Goal: Transaction & Acquisition: Obtain resource

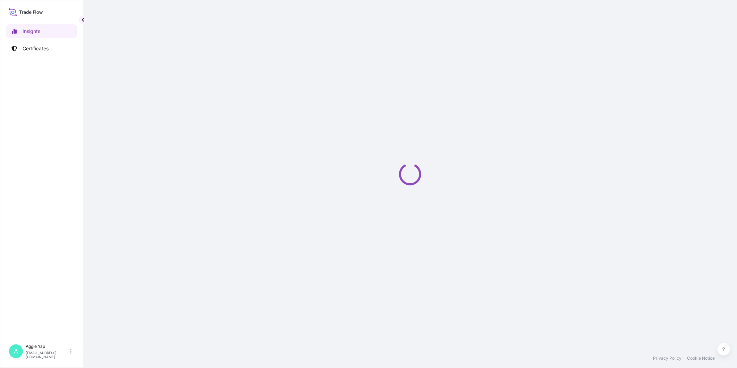
select select "2025"
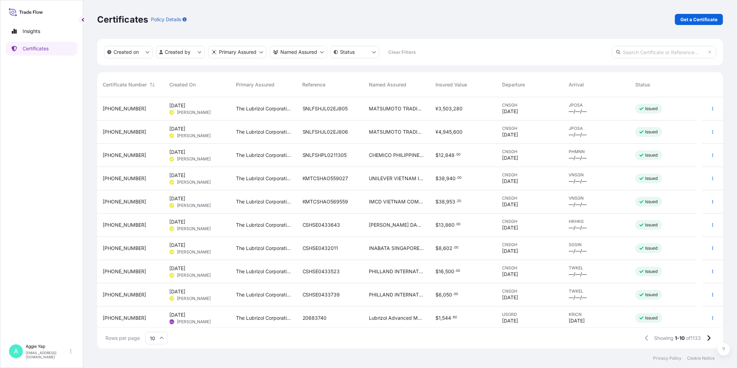
scroll to position [249, 620]
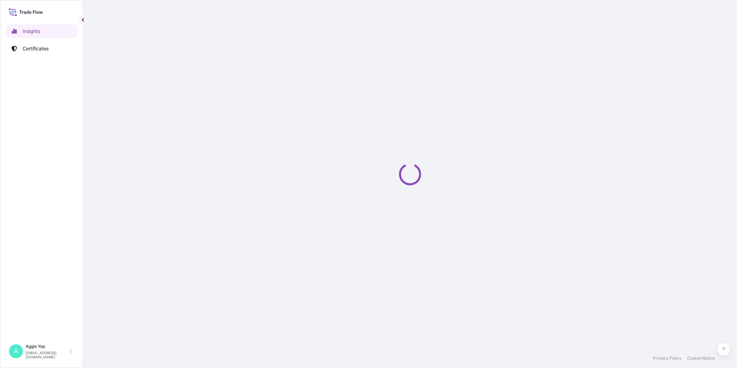
select select "2025"
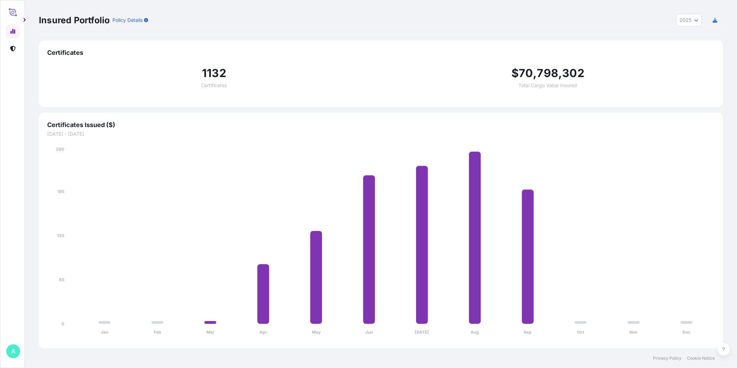
click at [8, 353] on div "A" at bounding box center [13, 351] width 14 height 14
click at [75, 345] on div "Logout" at bounding box center [65, 352] width 90 height 15
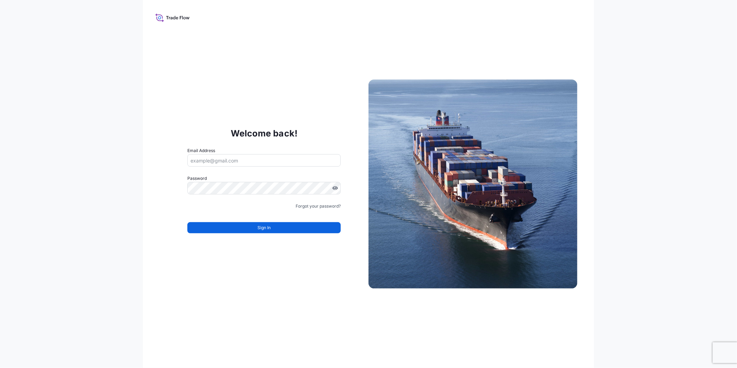
drag, startPoint x: 224, startPoint y: 163, endPoint x: 229, endPoint y: 162, distance: 5.7
click at [224, 163] on input "Email Address" at bounding box center [263, 160] width 153 height 12
click at [264, 108] on div "Welcome back! Email Address Please enter a valid email address Password Must in…" at bounding box center [368, 184] width 451 height 368
click at [280, 163] on input "Email Address" at bounding box center [263, 160] width 153 height 12
paste input "[EMAIL_ADDRESS][DOMAIN_NAME]"
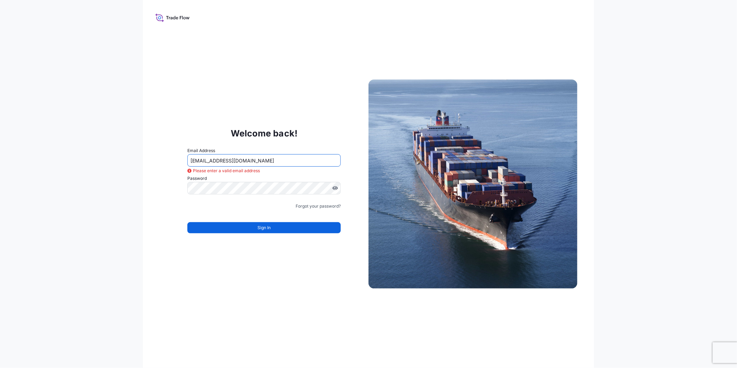
type input "[EMAIL_ADDRESS][DOMAIN_NAME]"
drag, startPoint x: 150, startPoint y: 193, endPoint x: 146, endPoint y: 199, distance: 6.8
click at [150, 193] on div "Welcome back! Email Address sg.lubrizolbdp@bdpint.com Please enter a valid emai…" at bounding box center [368, 184] width 451 height 368
click at [285, 226] on button "Sign In" at bounding box center [263, 227] width 153 height 11
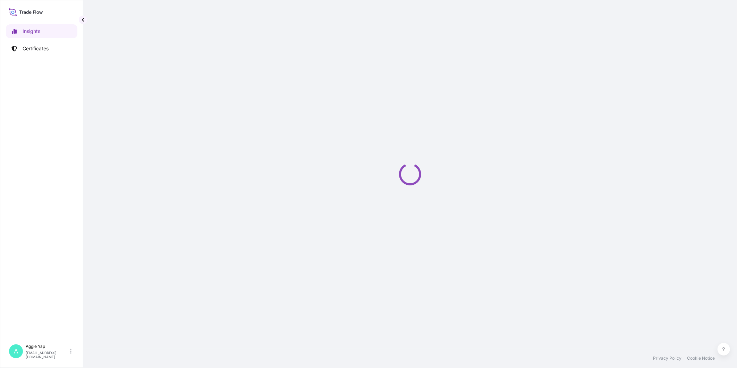
select select "2025"
click at [36, 45] on p "Certificates" at bounding box center [36, 48] width 26 height 7
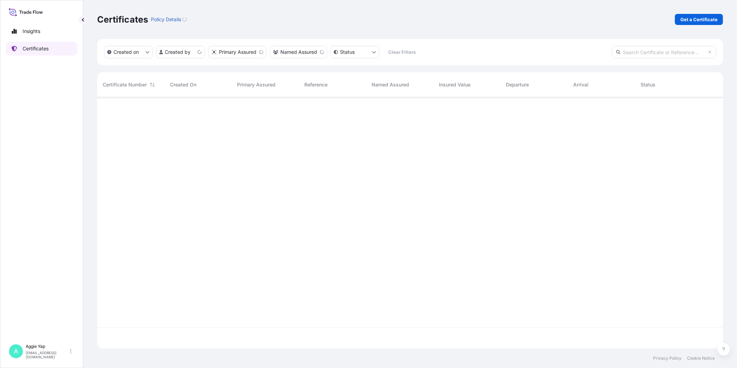
scroll to position [249, 620]
click at [686, 19] on p "Get a Certificate" at bounding box center [699, 19] width 37 height 7
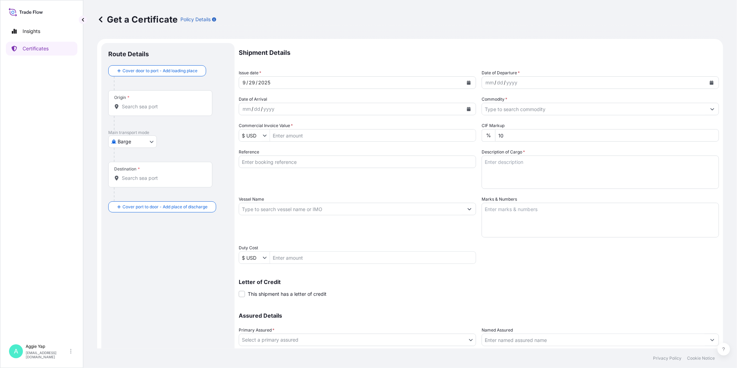
click at [118, 138] on body "Insights Certificates A Aggie Yap sg.lubrizolbdp@bdpint.com Get a Certificate P…" at bounding box center [368, 184] width 737 height 368
click at [132, 221] on span "Ocean Vessel" at bounding box center [136, 222] width 31 height 7
select select "Ocean Vessel"
click at [166, 112] on input "Origin *" at bounding box center [163, 109] width 82 height 7
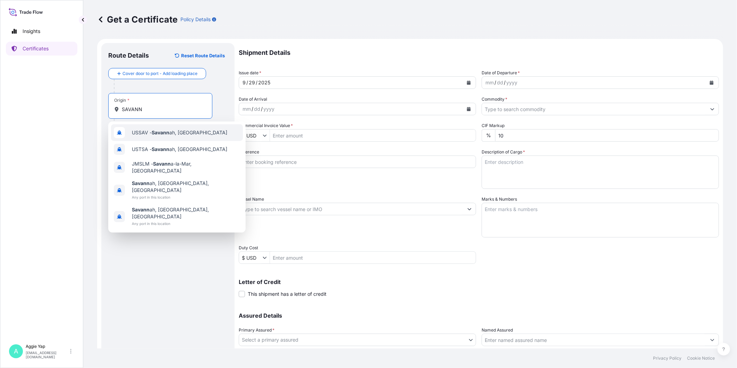
click at [180, 135] on span "USSAV - Savann ah, United States" at bounding box center [179, 132] width 95 height 7
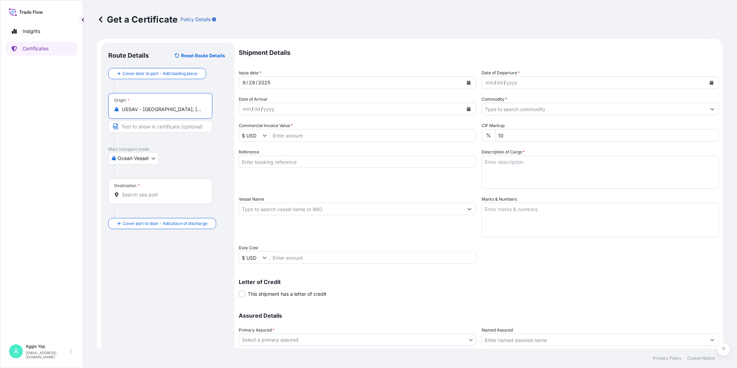
type input "USSAV - Savannah, United States"
click at [147, 200] on div "Destination *" at bounding box center [160, 191] width 104 height 26
click at [147, 198] on input "Destination *" at bounding box center [163, 194] width 82 height 7
type input "PHMNL - Manila, Philippines"
click at [467, 81] on icon "Calendar" at bounding box center [469, 83] width 4 height 4
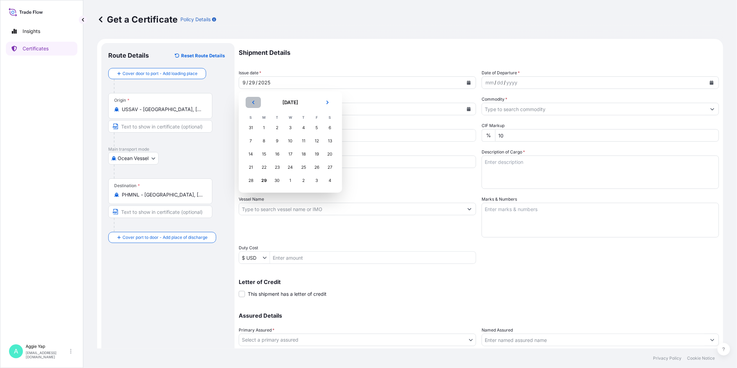
click at [254, 104] on icon "Previous" at bounding box center [253, 102] width 4 height 4
click at [254, 179] on div "24" at bounding box center [251, 180] width 12 height 12
click at [710, 84] on icon "Calendar" at bounding box center [712, 83] width 4 height 4
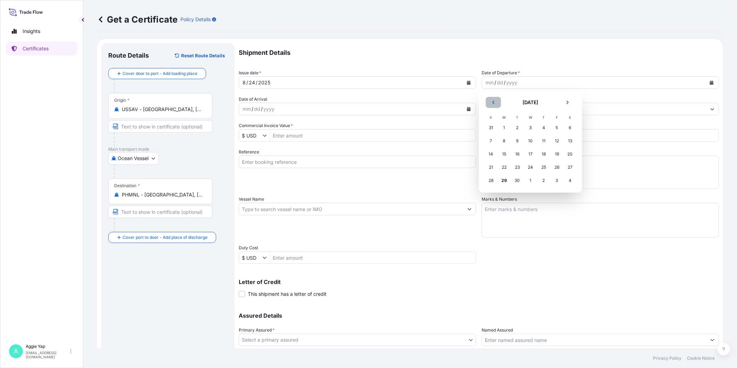
click at [496, 101] on button "Previous" at bounding box center [493, 102] width 15 height 11
click at [493, 179] on div "24" at bounding box center [491, 180] width 12 height 12
click at [516, 112] on input "Commodity *" at bounding box center [594, 109] width 224 height 12
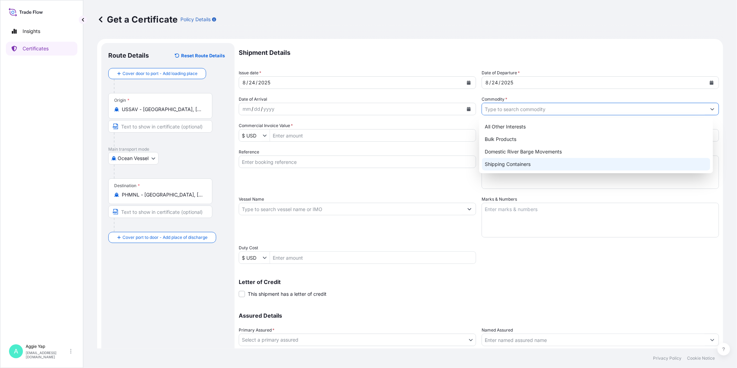
click at [515, 167] on div "Shipping Containers" at bounding box center [596, 164] width 228 height 12
type input "Shipping Containers"
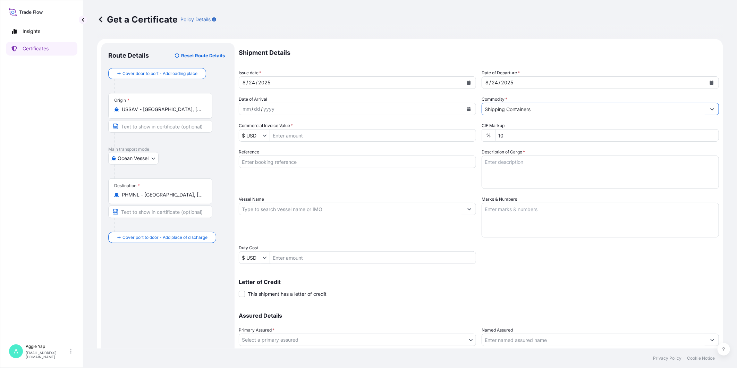
click at [300, 134] on input "Commercial Invoice Value *" at bounding box center [373, 135] width 206 height 12
type input "63,945"
click at [325, 164] on input "Reference" at bounding box center [357, 161] width 237 height 12
type input "CHEMICO PHILIPPINES INC"
click at [369, 184] on div "Reference CHEMICO PHILIPPINES INC" at bounding box center [357, 169] width 237 height 40
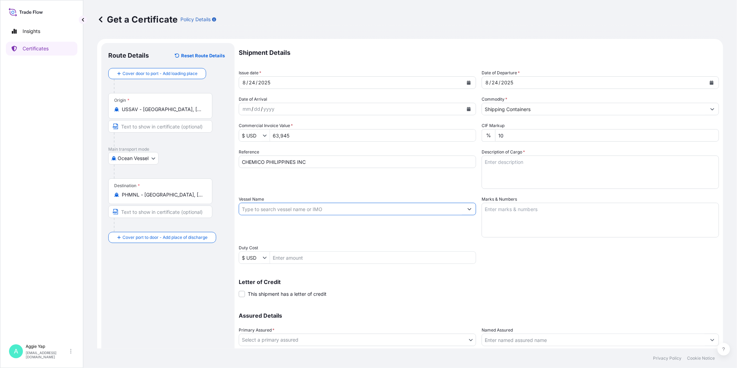
click at [310, 209] on input "Vessel Name" at bounding box center [351, 209] width 224 height 12
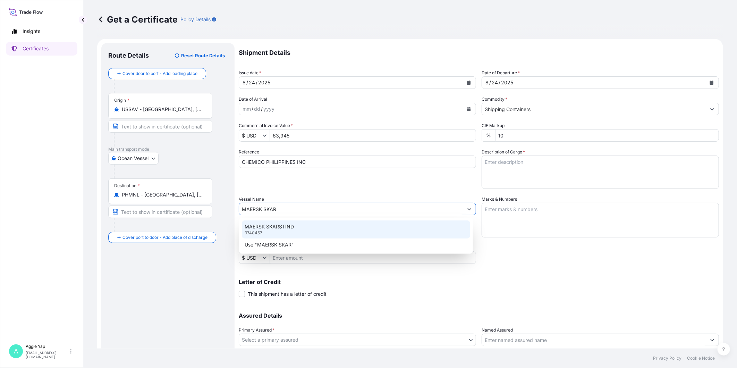
click at [306, 230] on div "MAERSK SKARSTIND 9740457" at bounding box center [356, 229] width 228 height 18
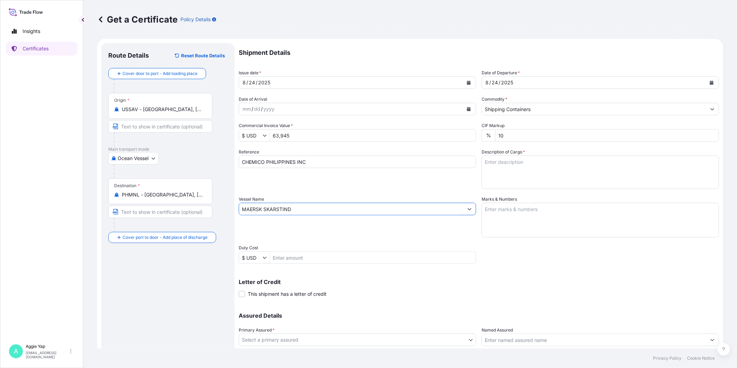
click at [310, 209] on input "MAERSK SKARSTIND" at bounding box center [351, 209] width 224 height 12
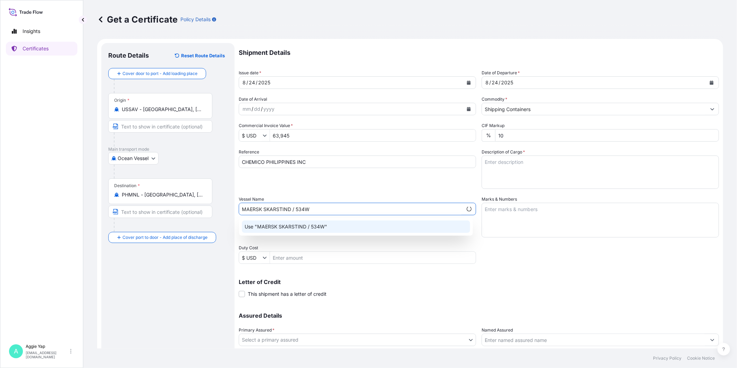
click at [281, 229] on p "Use "MAERSK SKARSTIND / 534W"" at bounding box center [286, 226] width 83 height 7
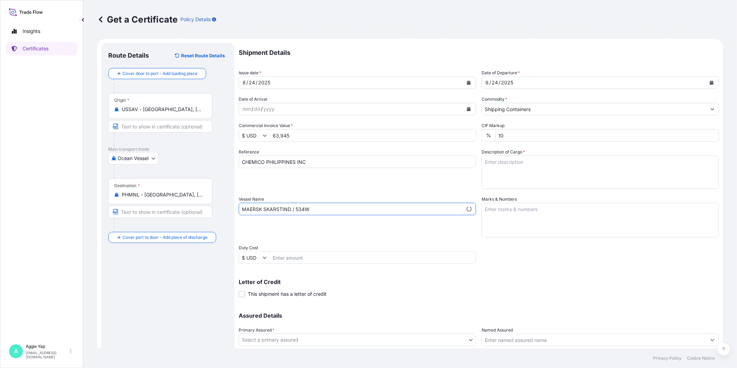
type input "MAERSK SKARSTIND / 534W"
click at [515, 214] on textarea "Marks & Numbers" at bounding box center [600, 220] width 237 height 35
type textarea "AS PER BILL OF LADING"
click at [512, 165] on textarea "Description of Cargo *" at bounding box center [600, 171] width 237 height 33
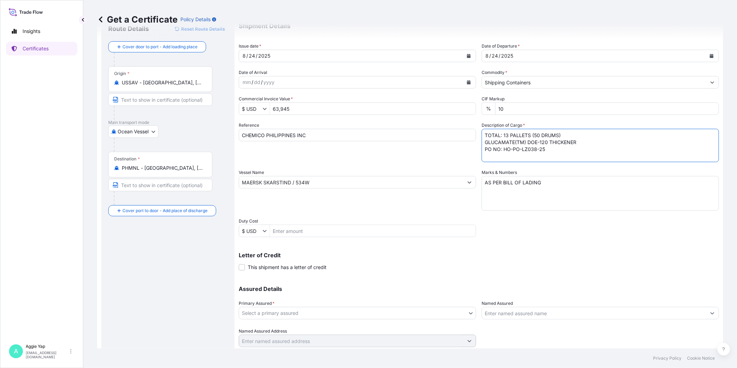
scroll to position [49, 0]
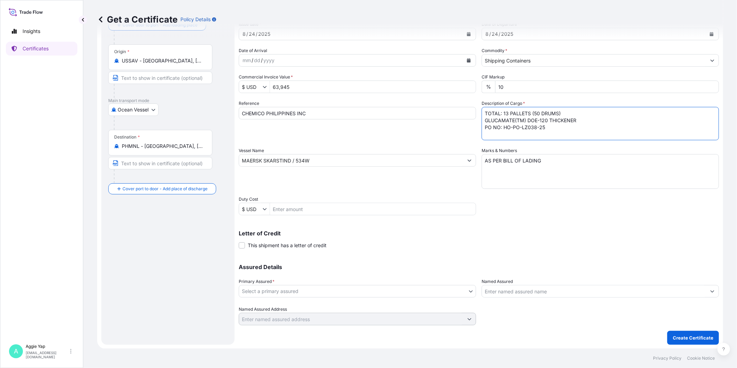
type textarea "TOTAL: 13 PALLETS (50 DRUMS) GLUCAMATE(TM) DOE-120 THICKENER PO NO: HO-PO-LZ038…"
click at [309, 289] on body "Insights Certificates A Aggie Yap sg.lubrizolbdp@bdpint.com Get a Certificate P…" at bounding box center [368, 184] width 737 height 368
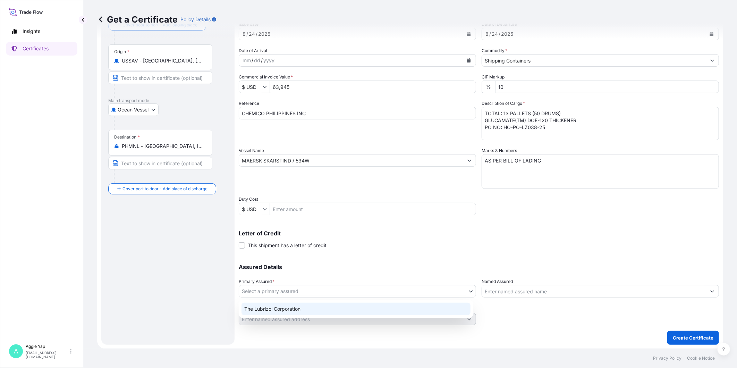
click at [298, 308] on div "The Lubrizol Corporation" at bounding box center [356, 309] width 229 height 12
select select "31566"
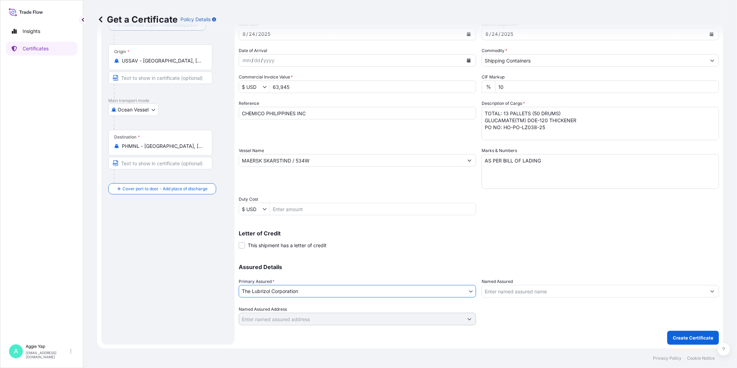
click at [527, 291] on input "Named Assured" at bounding box center [594, 291] width 224 height 12
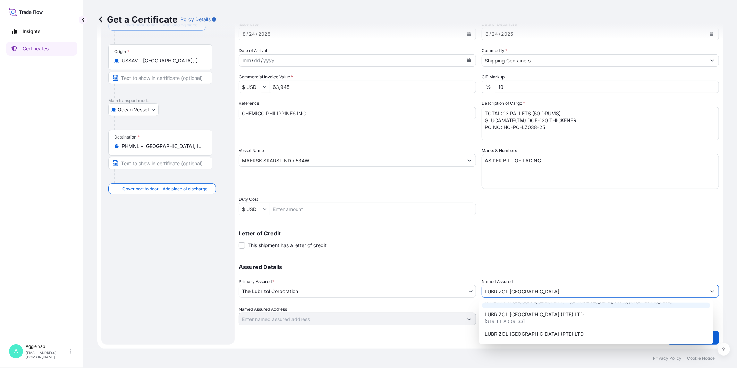
scroll to position [39, 0]
click at [525, 308] on span "44 TANJONG PENJURU, SINGAPORE 609032, SINGAPORE" at bounding box center [505, 309] width 40 height 7
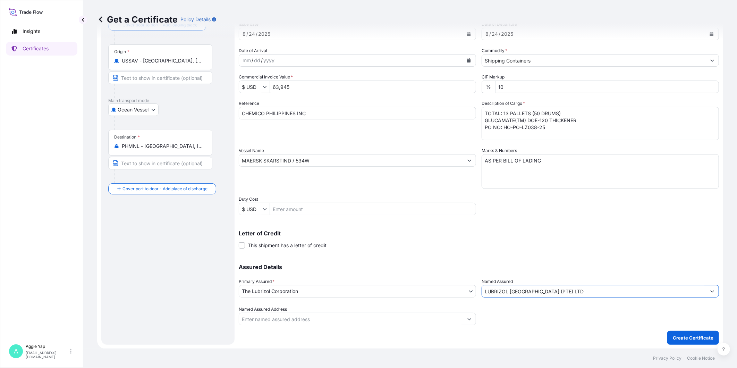
type input "LUBRIZOL SOUTHEAST ASIA (PTE) LTD"
click at [440, 320] on input "Named Assured Address" at bounding box center [351, 319] width 224 height 12
click at [469, 317] on icon "Show suggestions" at bounding box center [470, 319] width 4 height 4
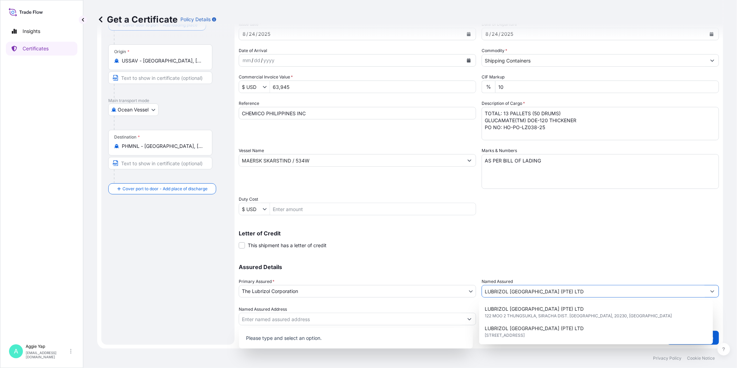
click at [710, 292] on icon "Show suggestions" at bounding box center [712, 291] width 4 height 4
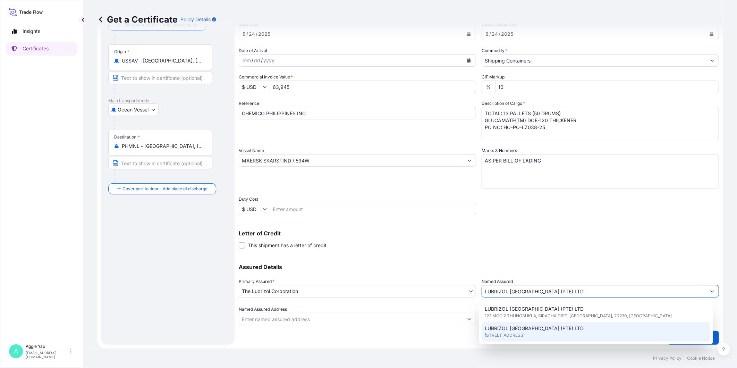
click at [562, 331] on span "LUBRIZOL SOUTHEAST ASIA (PTE) LTD" at bounding box center [534, 328] width 99 height 7
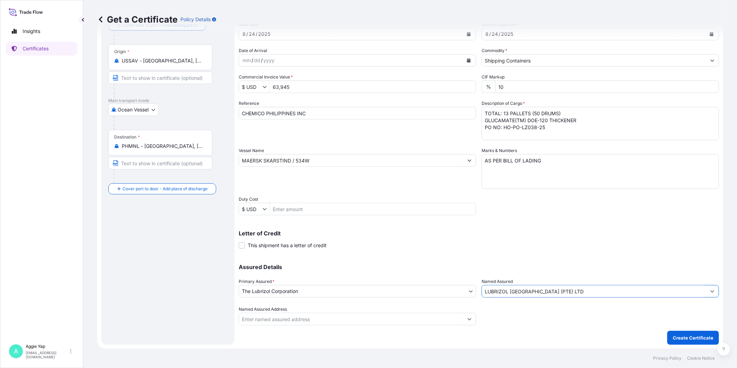
click at [638, 304] on div "Assured Details Primary Assured * The Lubrizol Corporation The Lubrizol Corpora…" at bounding box center [479, 290] width 480 height 69
click at [710, 293] on icon "Show suggestions" at bounding box center [712, 291] width 4 height 4
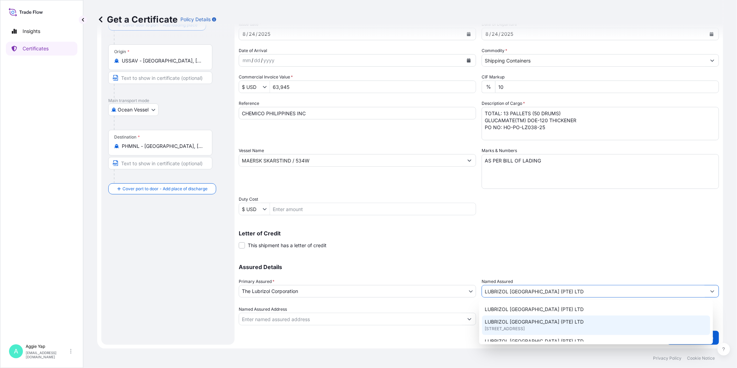
click at [525, 327] on span "44 TANJONG PENJURU, 609032, SINGAPORE, SINGAPORE" at bounding box center [505, 328] width 40 height 7
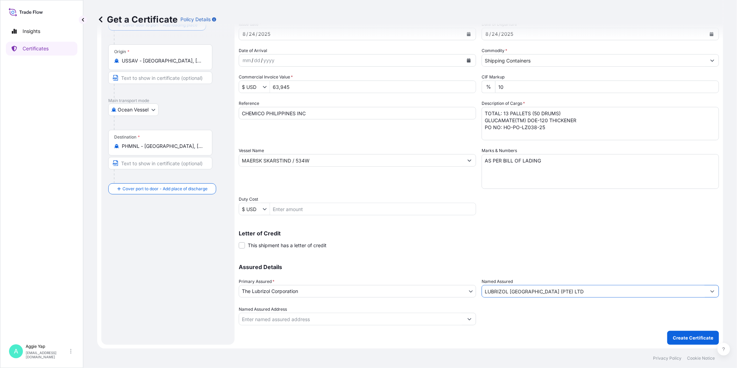
click at [539, 323] on div at bounding box center [600, 315] width 237 height 19
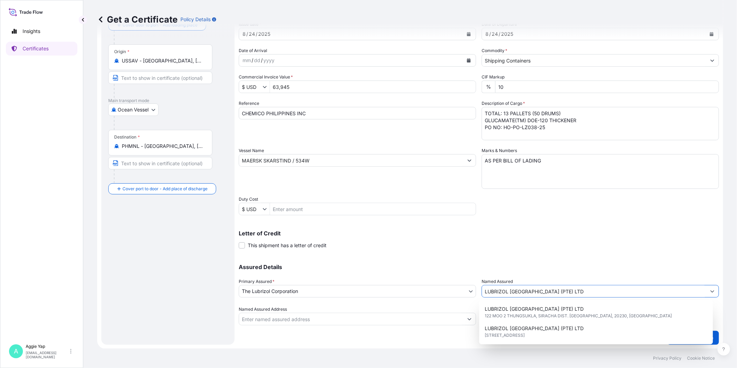
click at [708, 293] on button "Show suggestions" at bounding box center [712, 291] width 12 height 12
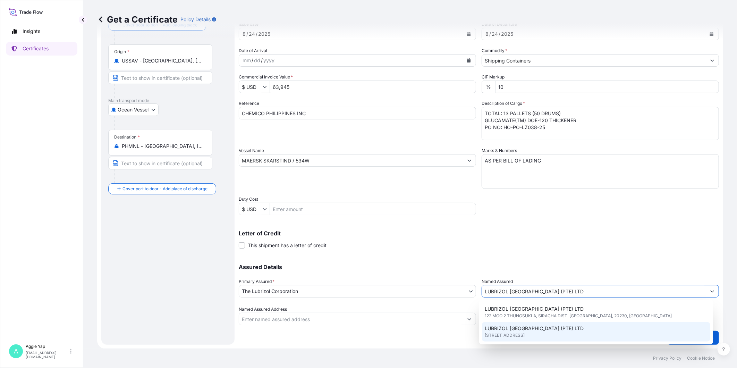
click at [463, 344] on body "6 options available. 6 options available. Insights Certificates A Aggie Yap sg.…" at bounding box center [368, 184] width 737 height 368
click at [446, 337] on div "Shipment Details Issue date * 8 / 24 / 2025 Date of Departure * 8 / 24 / 2025 D…" at bounding box center [479, 169] width 480 height 350
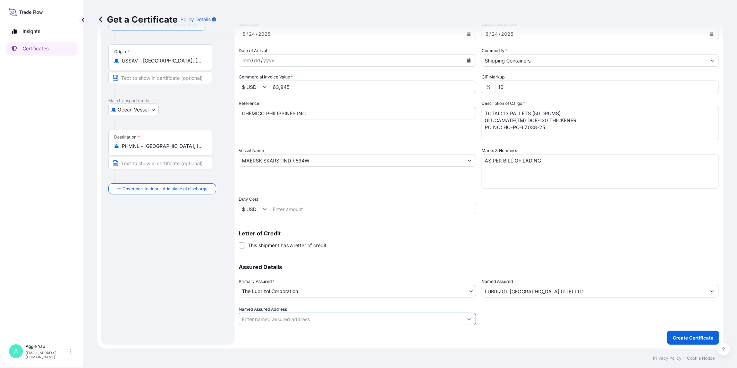
click at [388, 319] on input "Named Assured Address" at bounding box center [351, 319] width 224 height 12
click at [468, 319] on button "Show suggestions" at bounding box center [469, 319] width 12 height 12
type input "44 TANJUNG"
click at [556, 322] on div at bounding box center [600, 315] width 237 height 19
click at [415, 319] on input "Named Assured Address" at bounding box center [351, 319] width 224 height 12
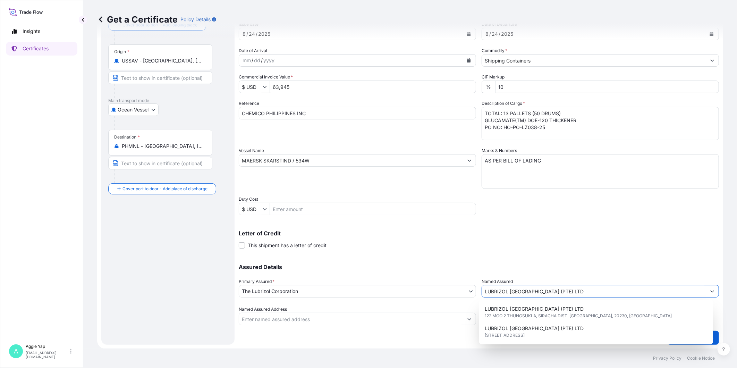
click at [706, 293] on button "Show suggestions" at bounding box center [712, 291] width 12 height 12
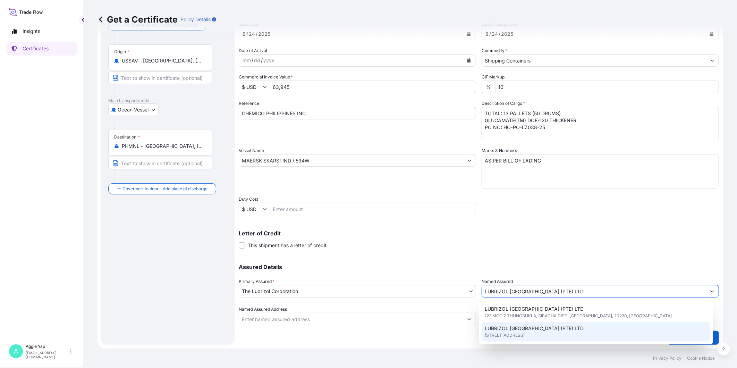
click at [341, 319] on input "Named Assured Address" at bounding box center [351, 319] width 224 height 12
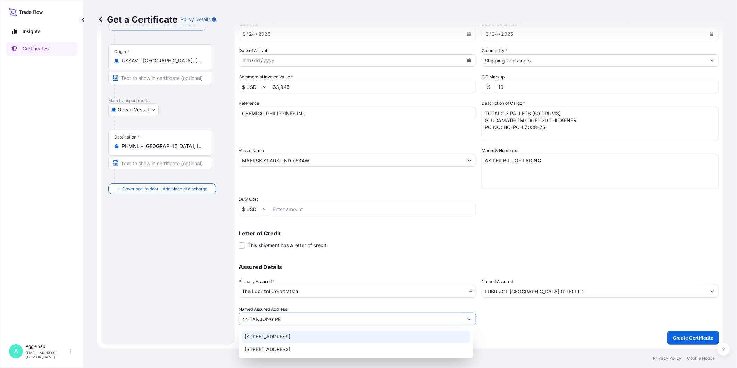
click at [299, 340] on div "44 Tanjong Penjuru, Singapore" at bounding box center [356, 336] width 228 height 12
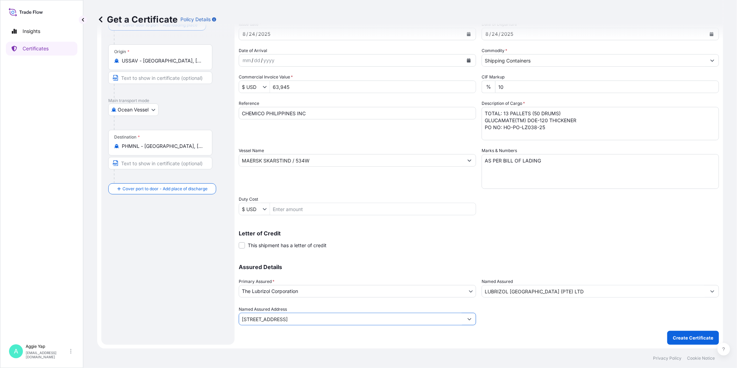
type input "44 Tanjong Penjuru, Singapore"
click at [386, 261] on div "Assured Details Primary Assured * The Lubrizol Corporation The Lubrizol Corpora…" at bounding box center [479, 290] width 480 height 69
click at [686, 338] on p "Create Certificate" at bounding box center [693, 337] width 41 height 7
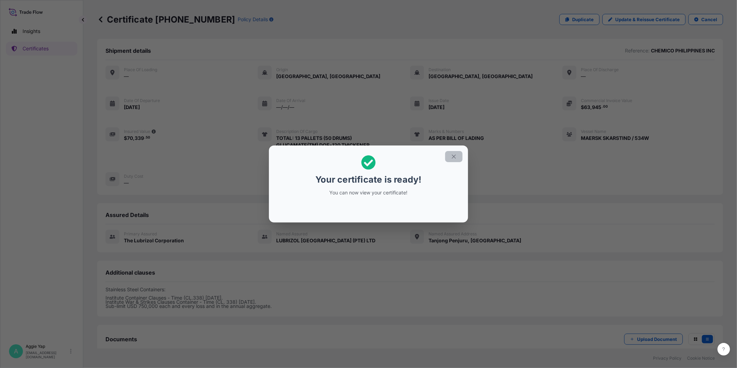
click at [449, 157] on button "button" at bounding box center [453, 156] width 17 height 11
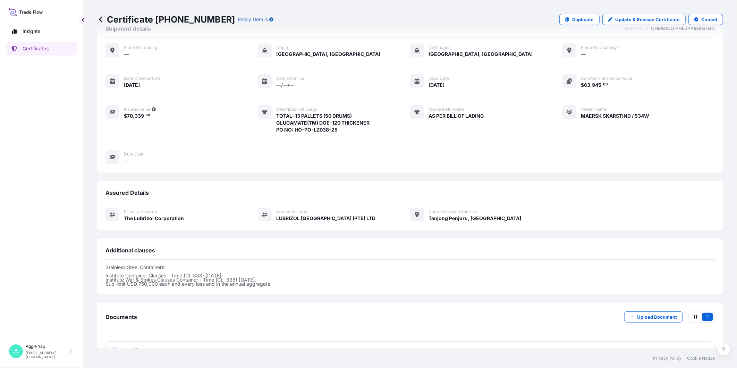
scroll to position [42, 0]
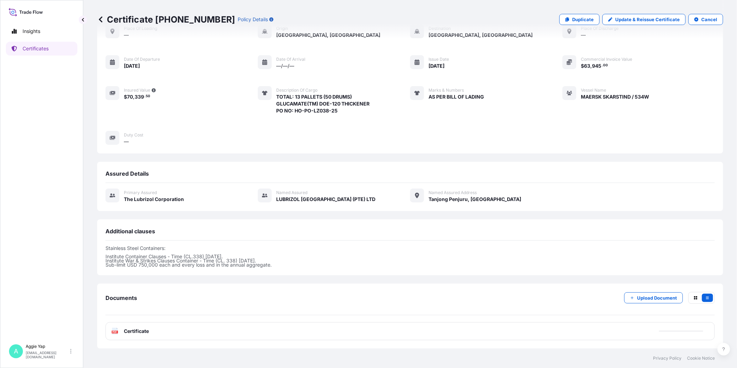
click at [155, 331] on div "PDF Certificate" at bounding box center [410, 331] width 609 height 18
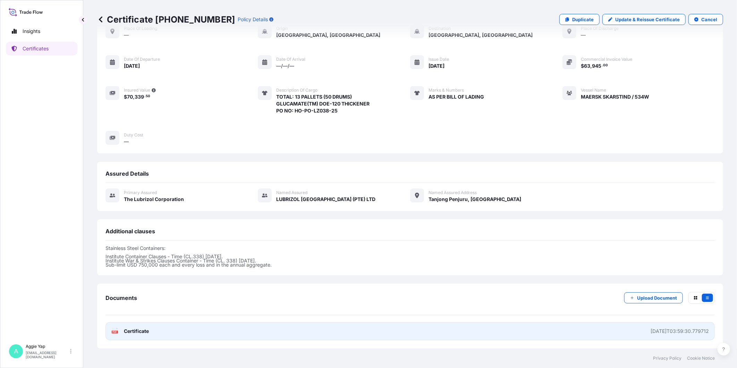
click at [155, 331] on link "PDF Certificate 2025-09-29T03:59:30.779712" at bounding box center [410, 331] width 609 height 18
